Goal: Information Seeking & Learning: Learn about a topic

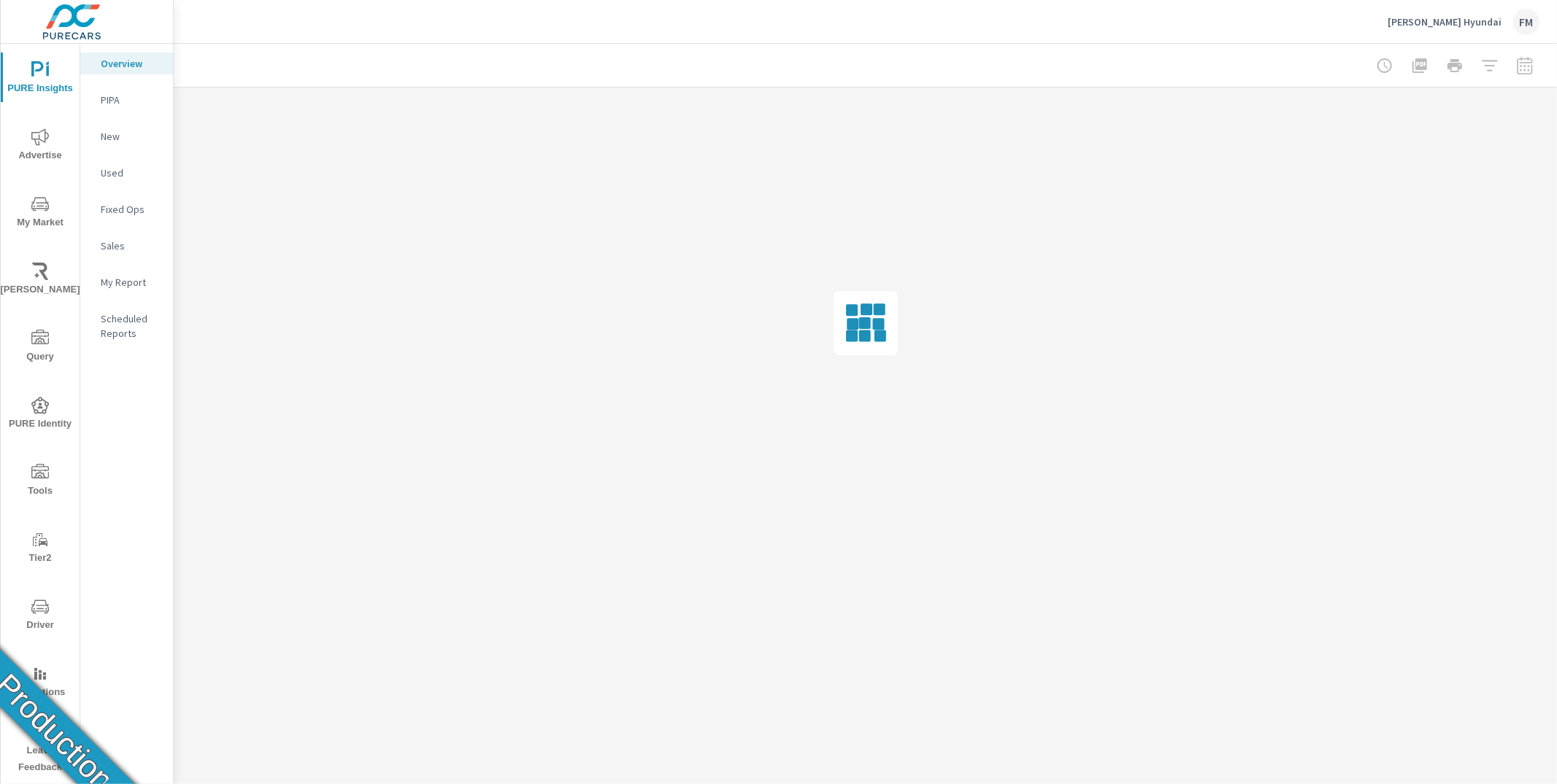
click at [50, 153] on span "Advertise" at bounding box center [40, 146] width 70 height 36
click at [137, 431] on p "Website Analytics" at bounding box center [131, 435] width 61 height 29
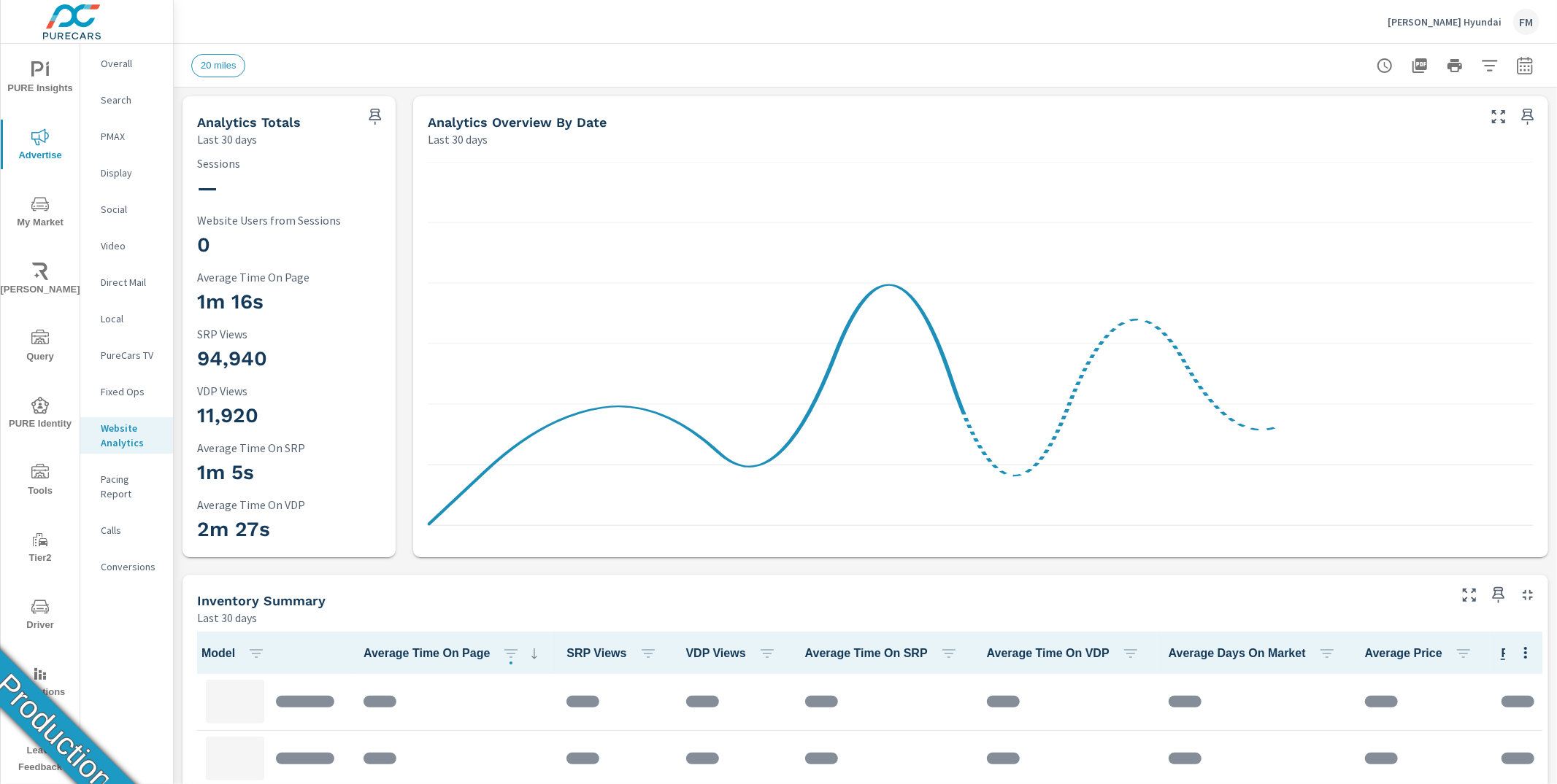
click at [1524, 76] on div at bounding box center [1455, 65] width 170 height 29
click at [1522, 70] on button "button" at bounding box center [1524, 65] width 29 height 29
select select "Last 30 days"
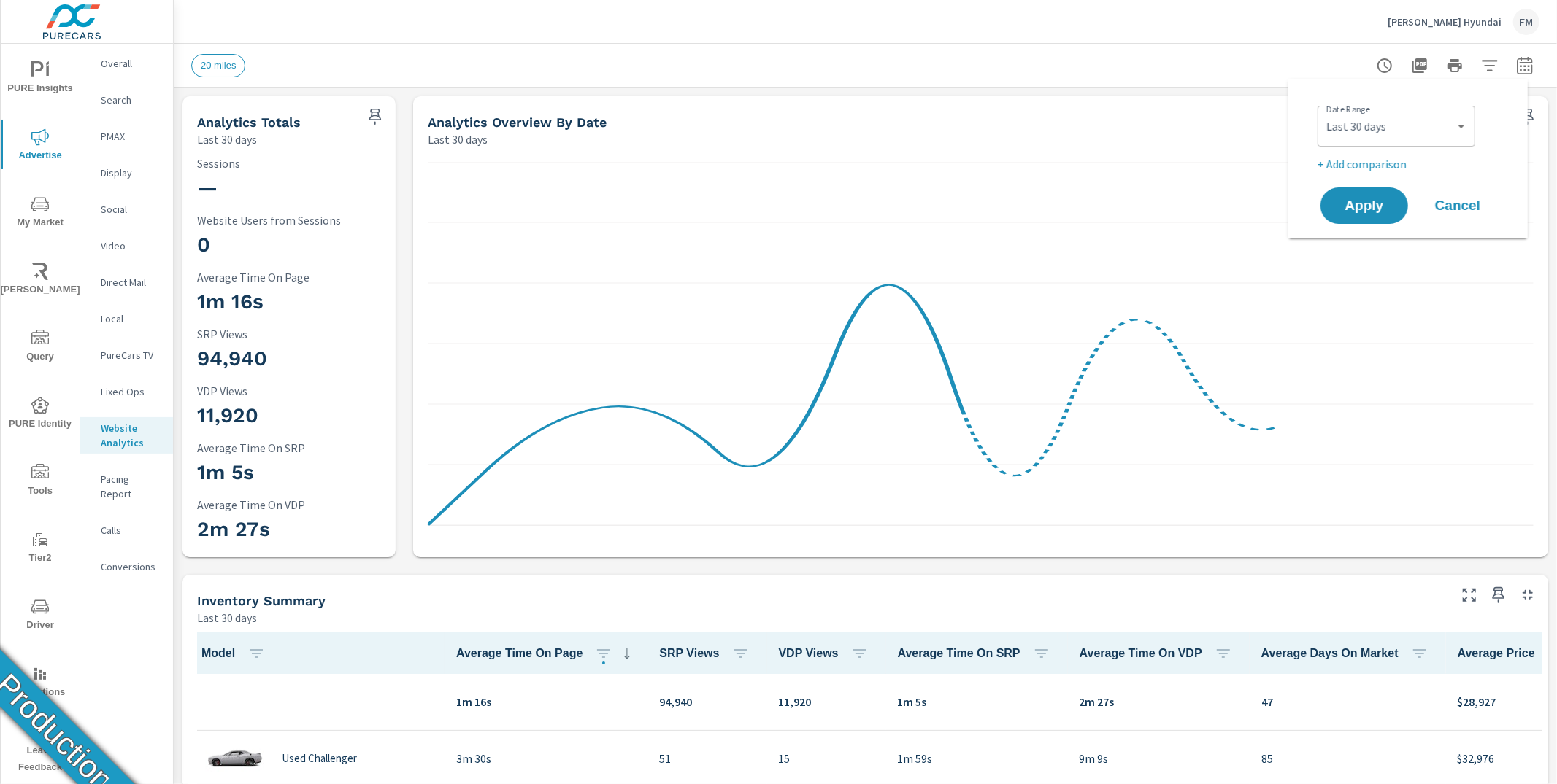
scroll to position [1, 0]
click at [41, 615] on icon "nav menu" at bounding box center [40, 607] width 18 height 18
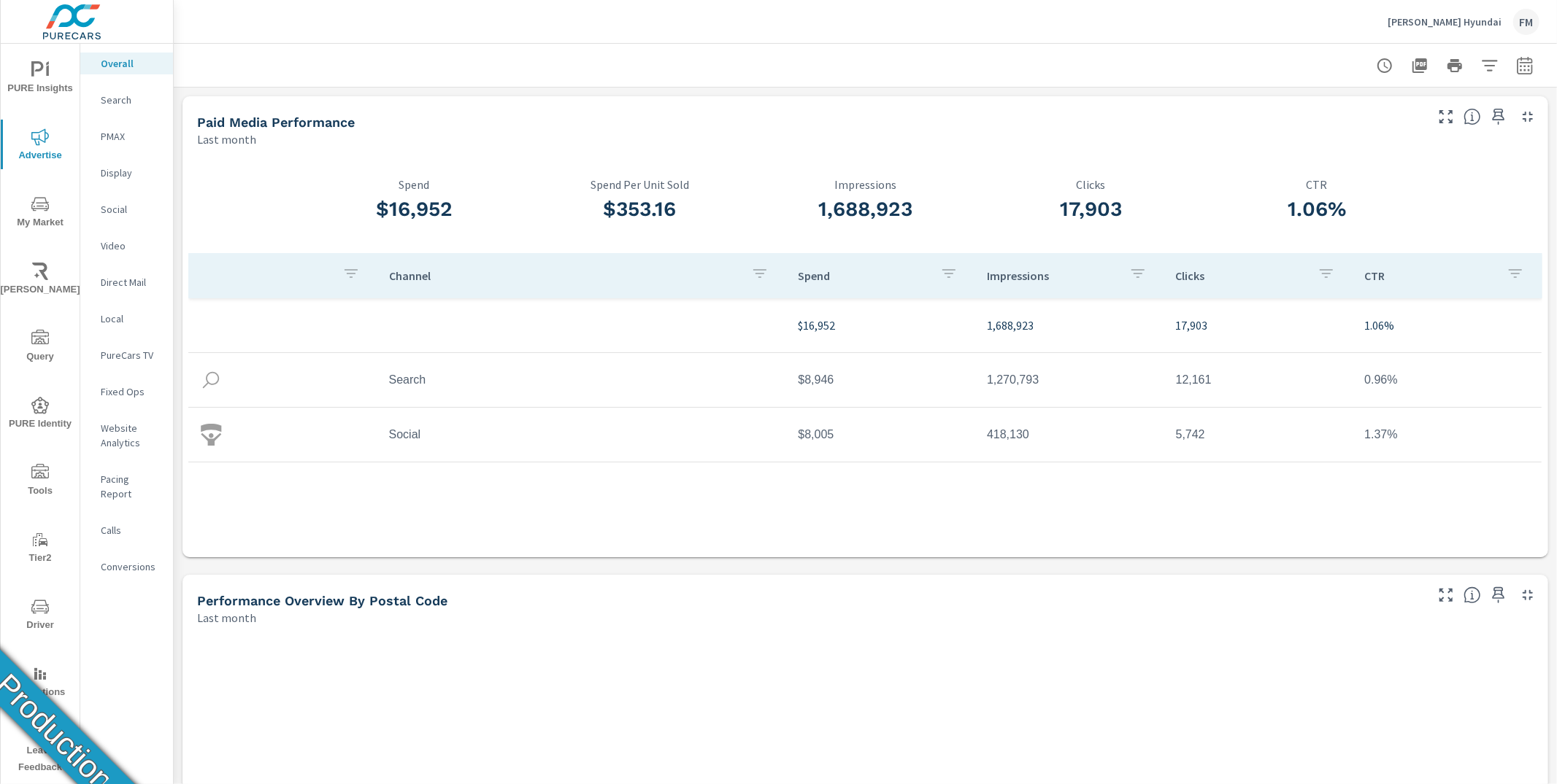
click at [139, 440] on p "Website Analytics" at bounding box center [131, 435] width 61 height 29
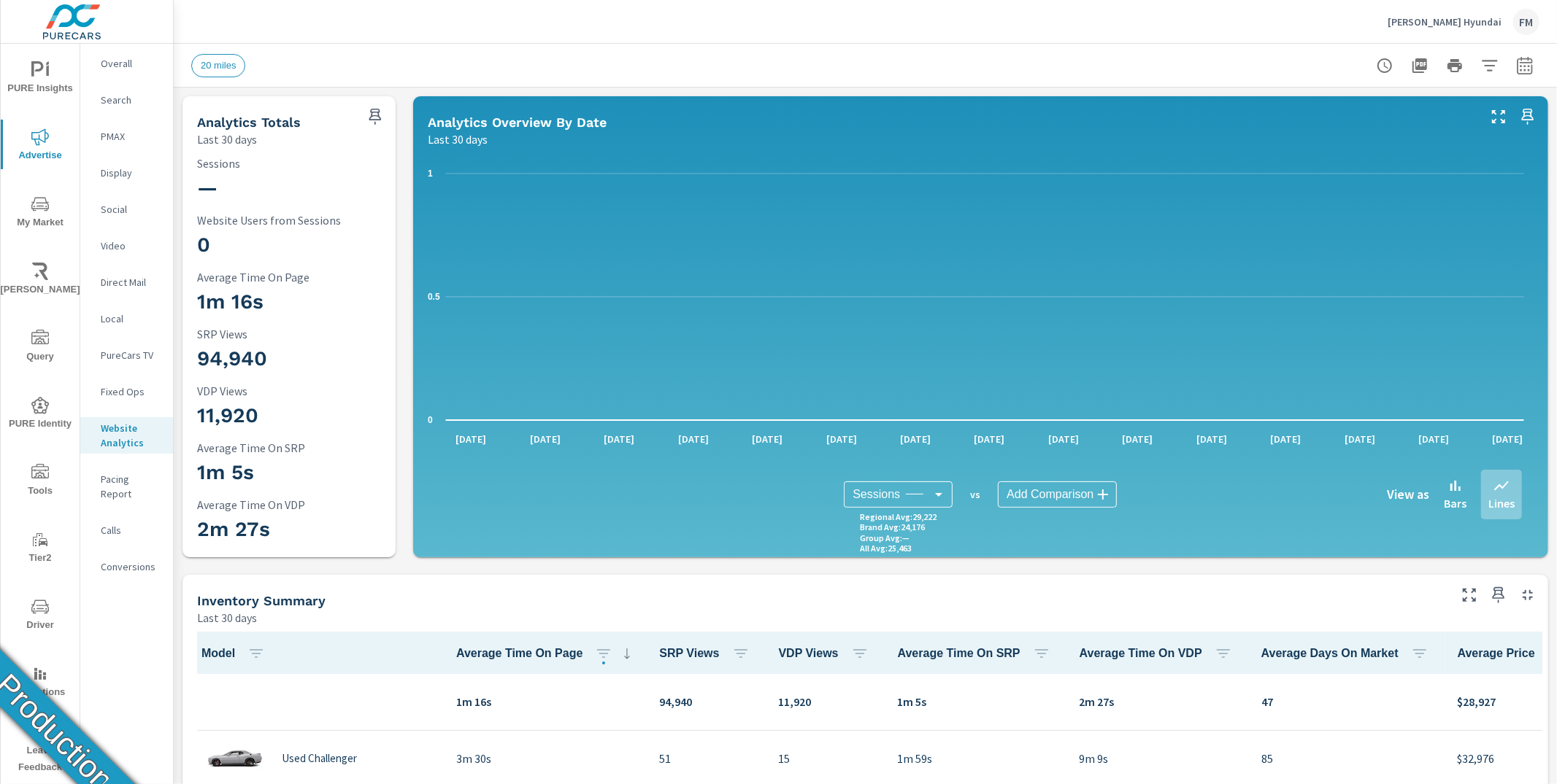
scroll to position [1, 0]
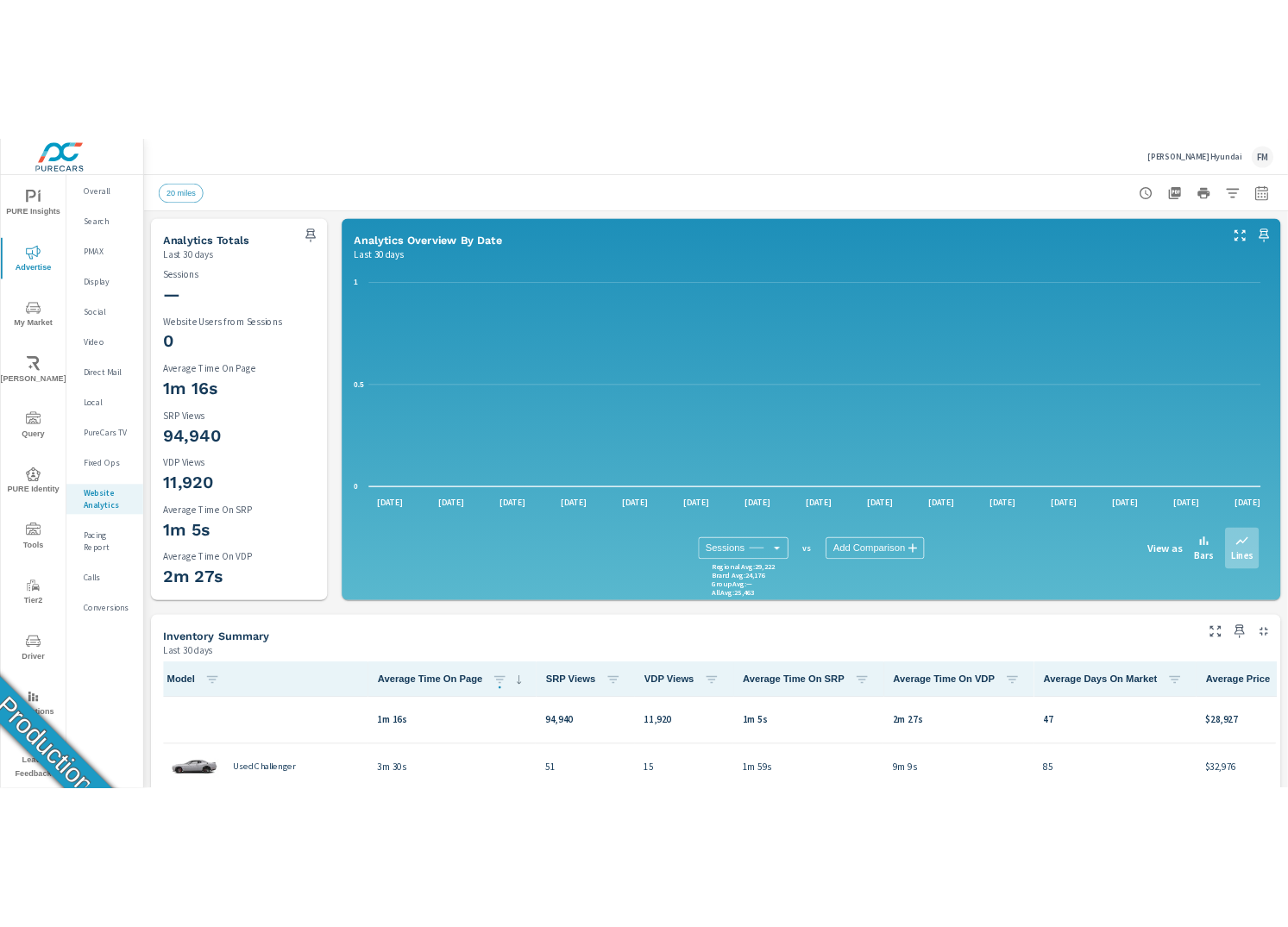
scroll to position [1, 0]
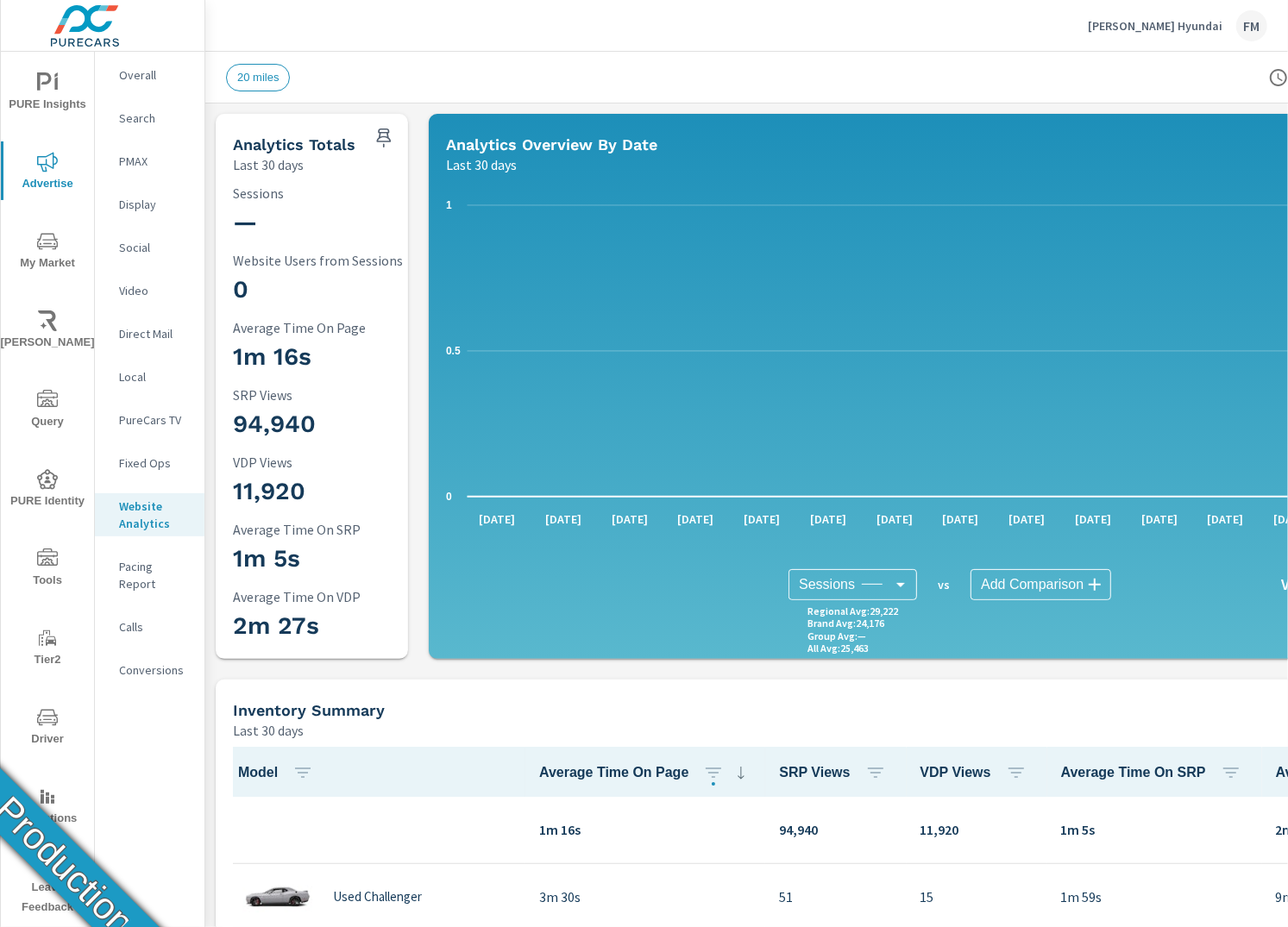
scroll to position [1, 0]
click at [45, 724] on icon "nav menu" at bounding box center [47, 718] width 21 height 21
